Goal: Task Accomplishment & Management: Manage account settings

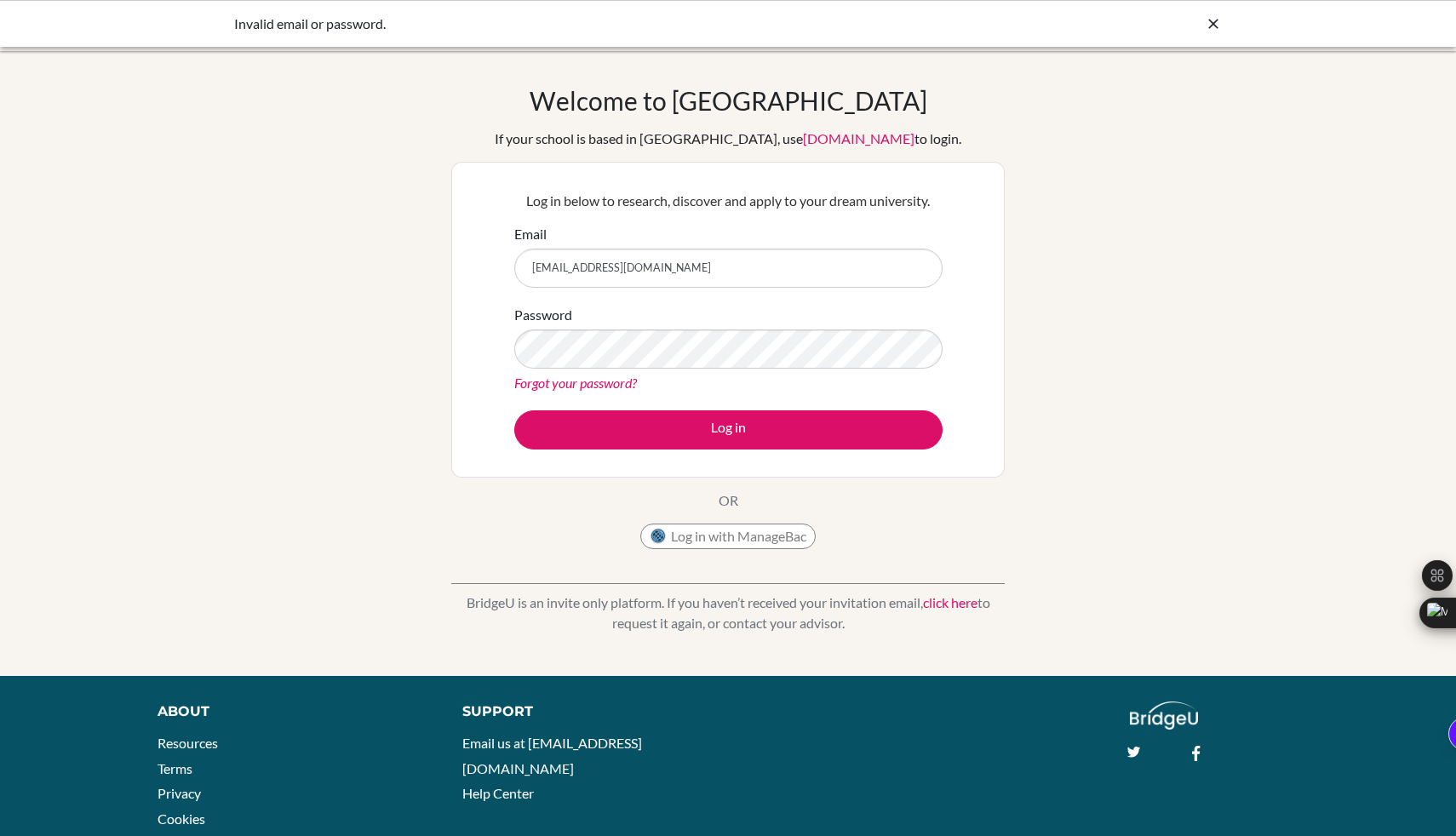
click at [573, 386] on link "Forgot your password?" at bounding box center [575, 382] width 123 height 16
